Goal: Task Accomplishment & Management: Manage account settings

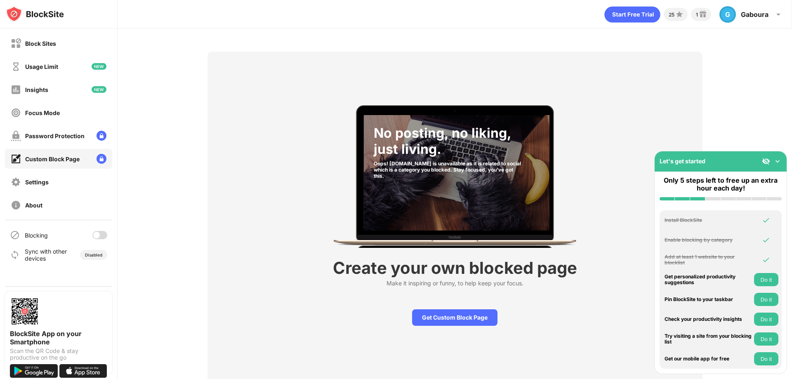
click at [102, 236] on div at bounding box center [99, 235] width 15 height 8
click at [95, 233] on div at bounding box center [99, 235] width 15 height 8
